Goal: Transaction & Acquisition: Purchase product/service

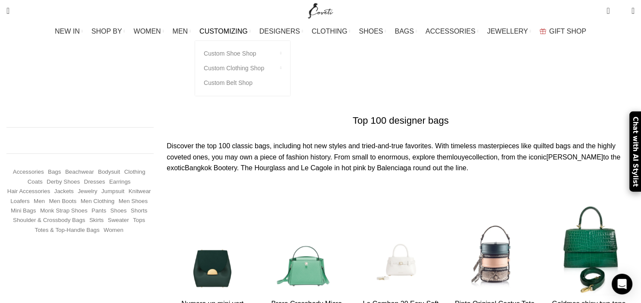
click at [238, 33] on span "CUSTOMIZING" at bounding box center [223, 31] width 48 height 8
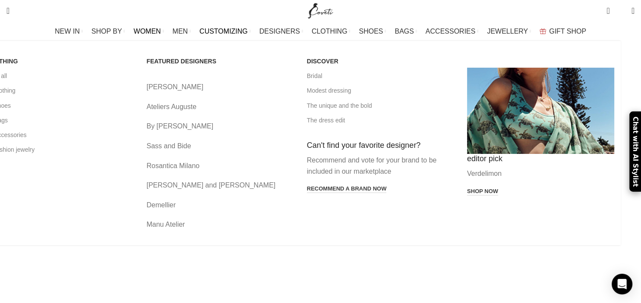
click at [210, 125] on link "By Malina" at bounding box center [219, 126] width 147 height 11
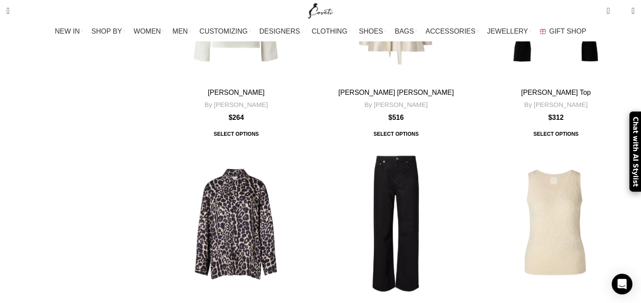
scroll to position [765, 0]
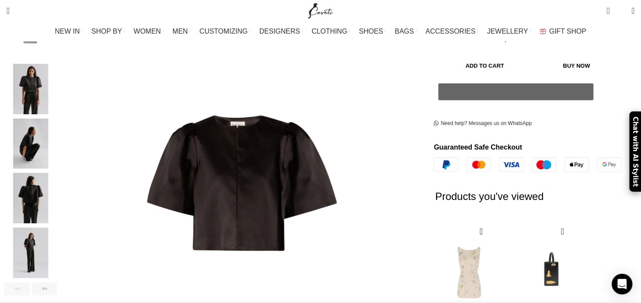
scroll to position [182, 0]
click at [57, 188] on img "4 / 6" at bounding box center [30, 198] width 53 height 50
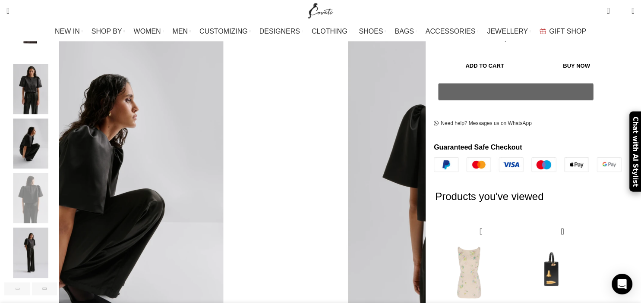
click at [57, 88] on img "2 / 6" at bounding box center [30, 89] width 53 height 50
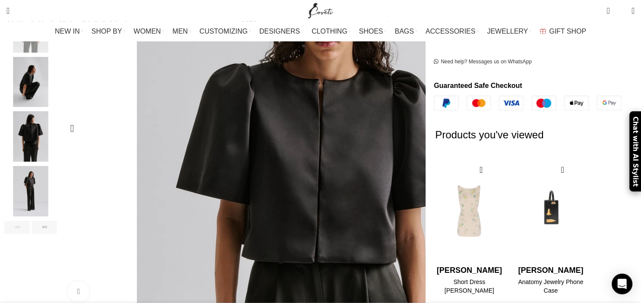
scroll to position [273, 0]
